Goal: Information Seeking & Learning: Understand process/instructions

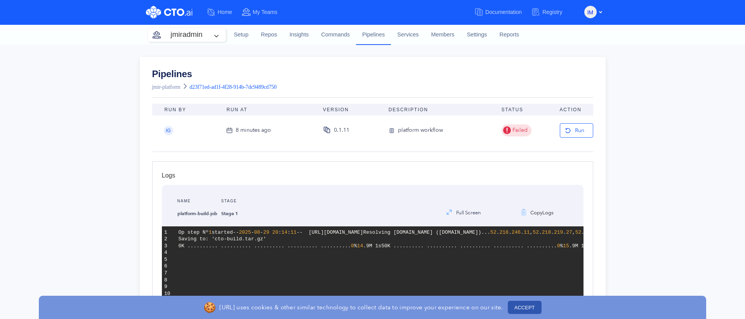
click at [517, 307] on button "ACCEPT" at bounding box center [525, 307] width 34 height 13
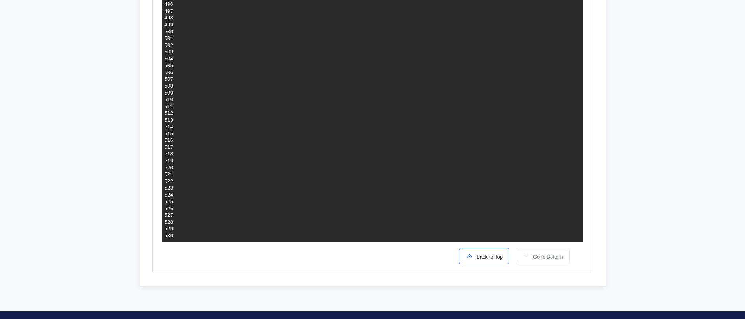
scroll to position [0, 76]
drag, startPoint x: 276, startPoint y: 174, endPoint x: 418, endPoint y: 172, distance: 142.4
drag, startPoint x: 476, startPoint y: 174, endPoint x: 297, endPoint y: 173, distance: 178.9
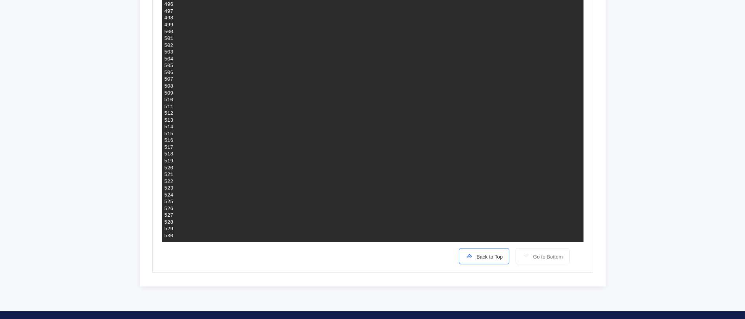
drag, startPoint x: 267, startPoint y: 175, endPoint x: 452, endPoint y: 176, distance: 184.7
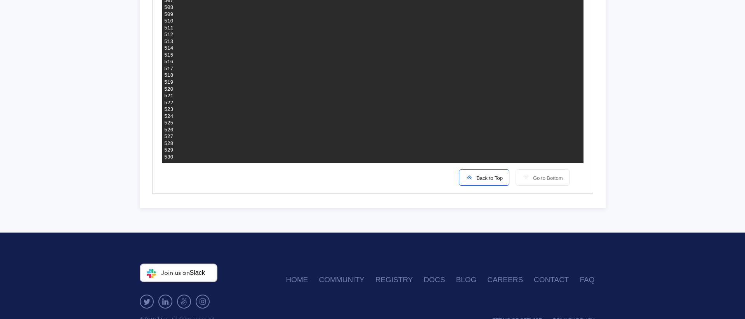
scroll to position [3679, 0]
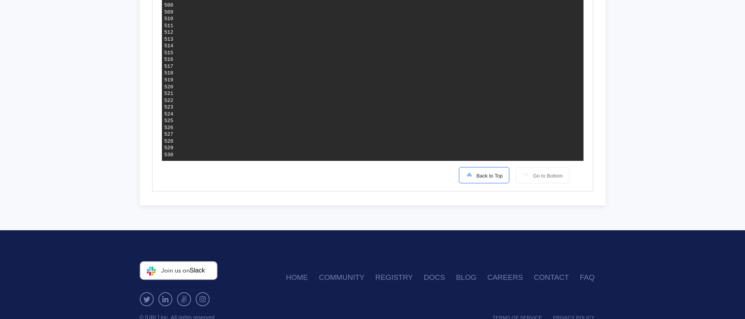
drag, startPoint x: 341, startPoint y: 92, endPoint x: 500, endPoint y: 94, distance: 158.7
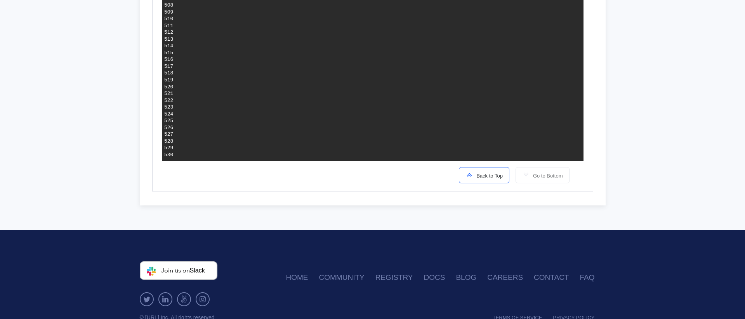
drag, startPoint x: 382, startPoint y: 180, endPoint x: 388, endPoint y: 178, distance: 6.1
click at [382, 180] on div "Back to Top Go to Bottom" at bounding box center [373, 171] width 406 height 21
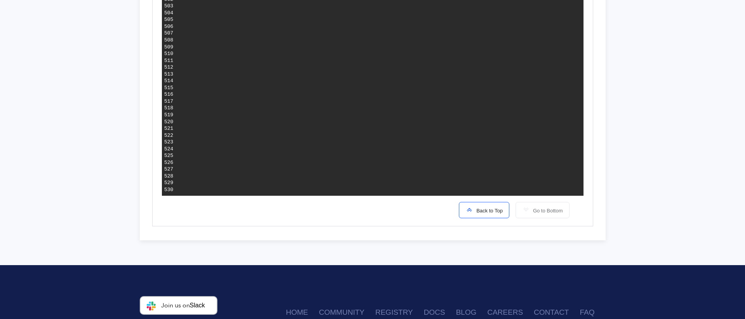
scroll to position [3644, 0]
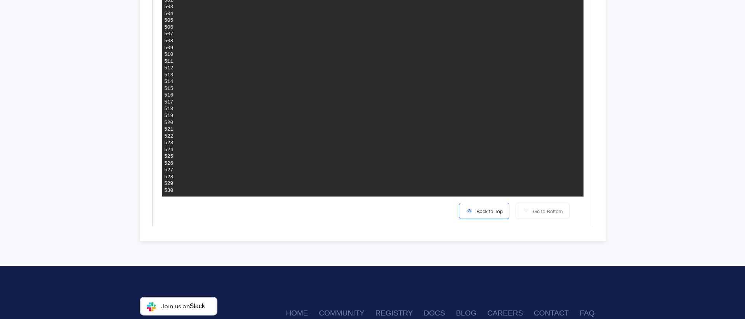
drag, startPoint x: 250, startPoint y: 114, endPoint x: 302, endPoint y: 114, distance: 51.6
drag, startPoint x: 283, startPoint y: 130, endPoint x: 351, endPoint y: 130, distance: 67.9
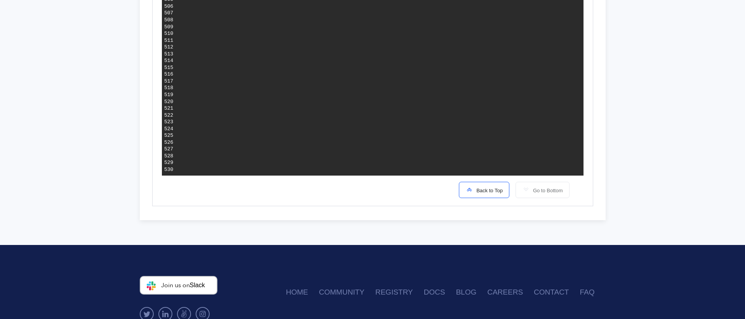
scroll to position [3667, 0]
